Goal: Task Accomplishment & Management: Manage account settings

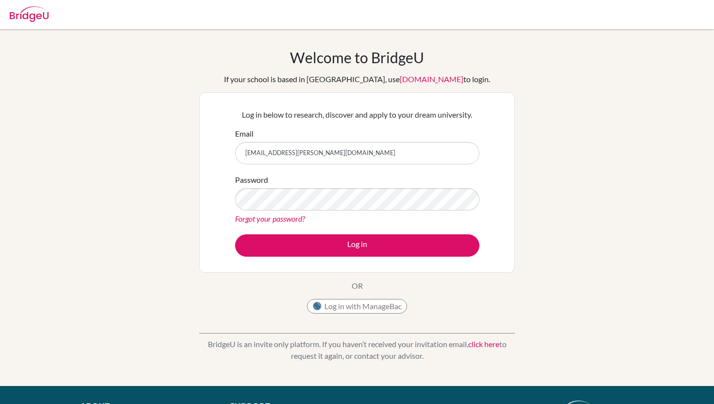
type input "[EMAIL_ADDRESS][PERSON_NAME][DOMAIN_NAME]"
click at [324, 220] on div "Forgot your password?" at bounding box center [357, 219] width 244 height 12
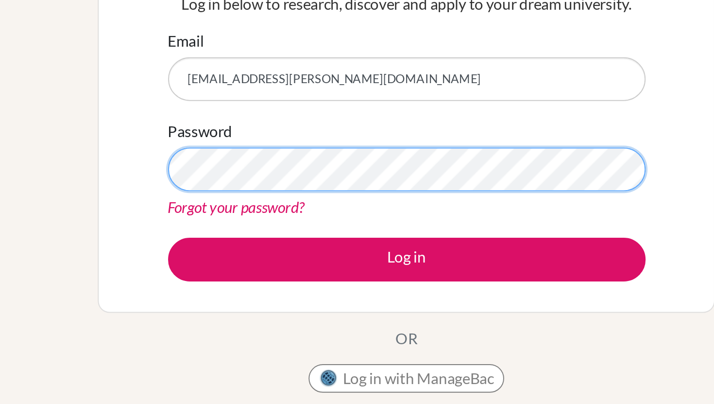
click at [235, 234] on button "Log in" at bounding box center [357, 245] width 244 height 22
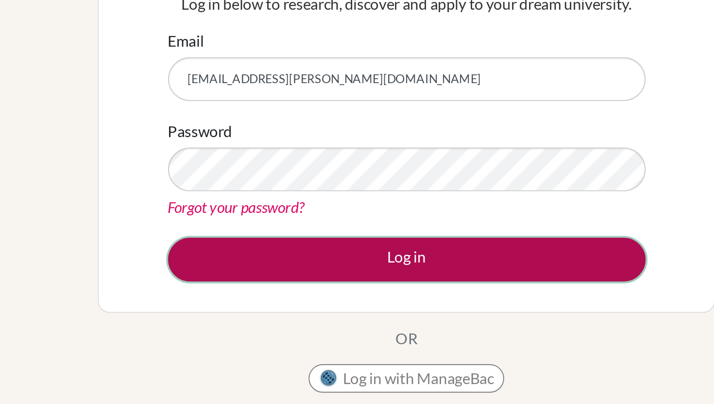
click at [382, 244] on button "Log in" at bounding box center [357, 245] width 244 height 22
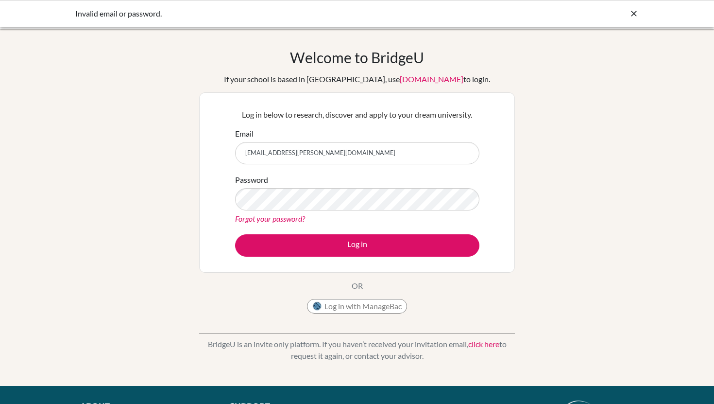
click at [235, 234] on button "Log in" at bounding box center [357, 245] width 244 height 22
